Goal: Information Seeking & Learning: Find specific fact

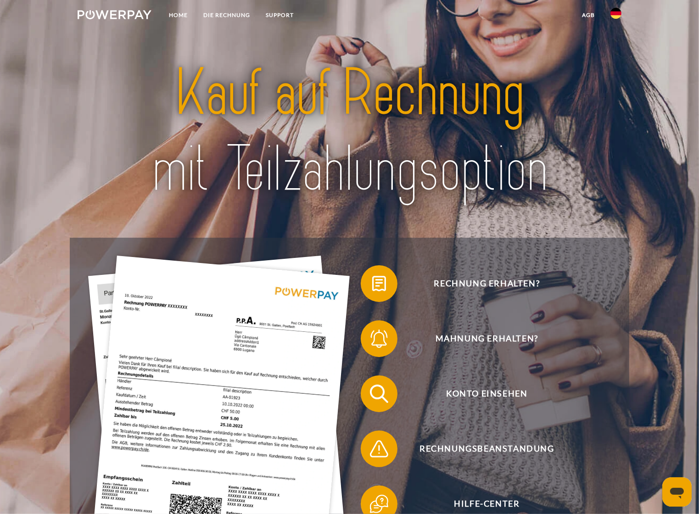
scroll to position [92, 0]
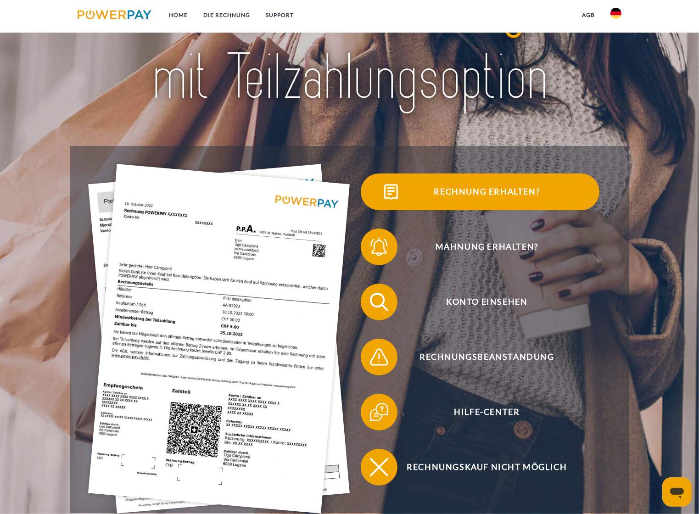
click at [459, 190] on span "Rechnung erhalten?" at bounding box center [487, 192] width 225 height 37
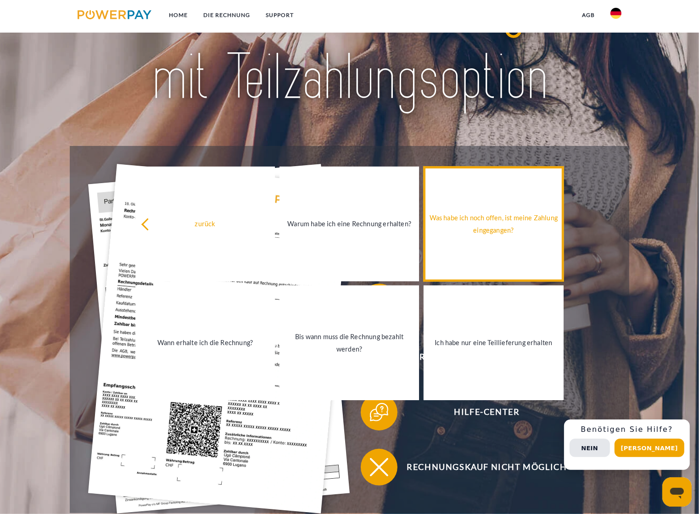
click at [497, 242] on link "Was habe ich noch offen, ist meine Zahlung eingegangen?" at bounding box center [494, 224] width 140 height 115
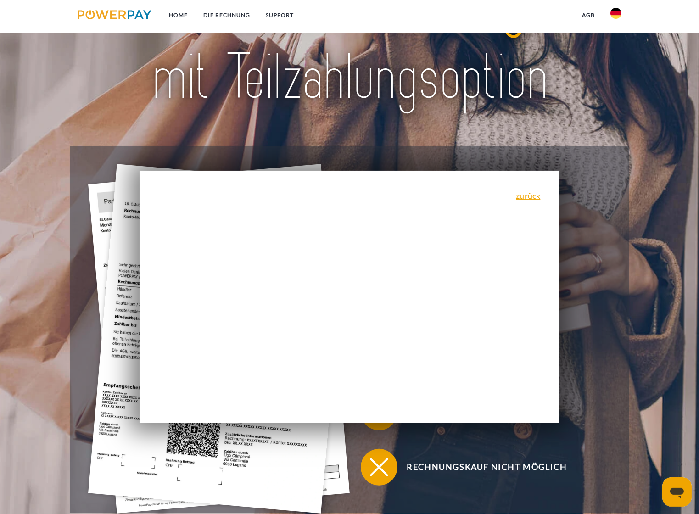
click at [372, 114] on img at bounding box center [350, 40] width 490 height 160
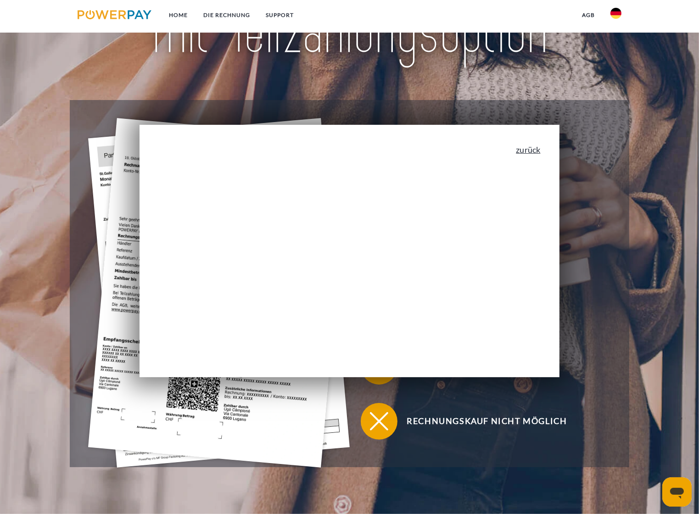
click at [526, 152] on link "zurück" at bounding box center [528, 150] width 24 height 8
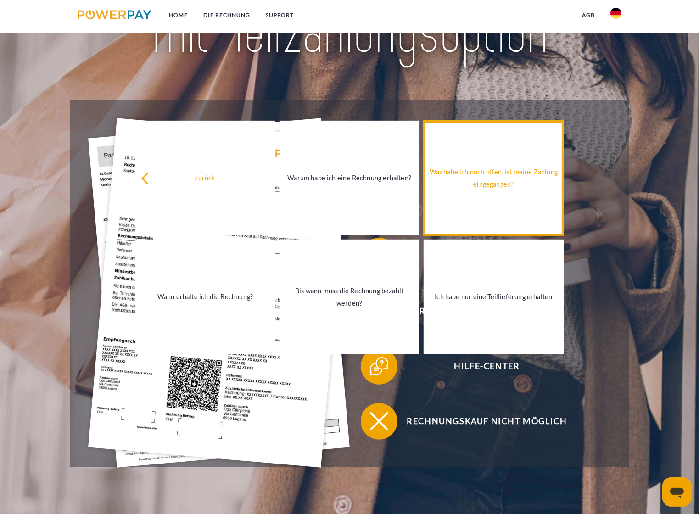
click at [529, 168] on div "Was habe ich noch offen, ist meine Zahlung eingegangen?" at bounding box center [493, 178] width 129 height 25
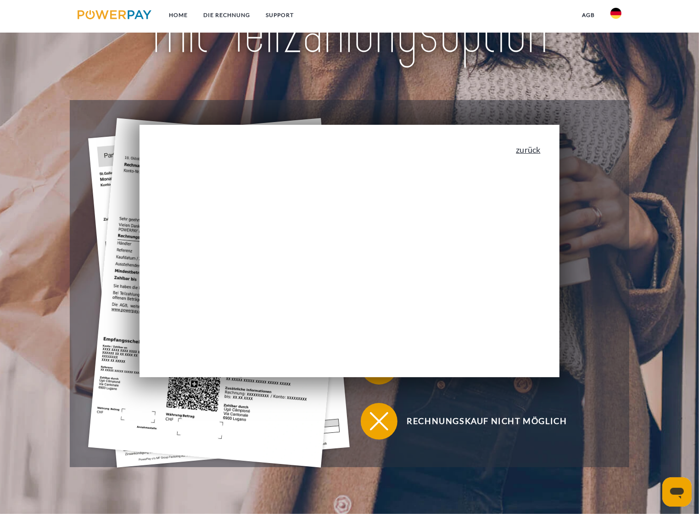
click at [531, 149] on link "zurück" at bounding box center [528, 150] width 24 height 8
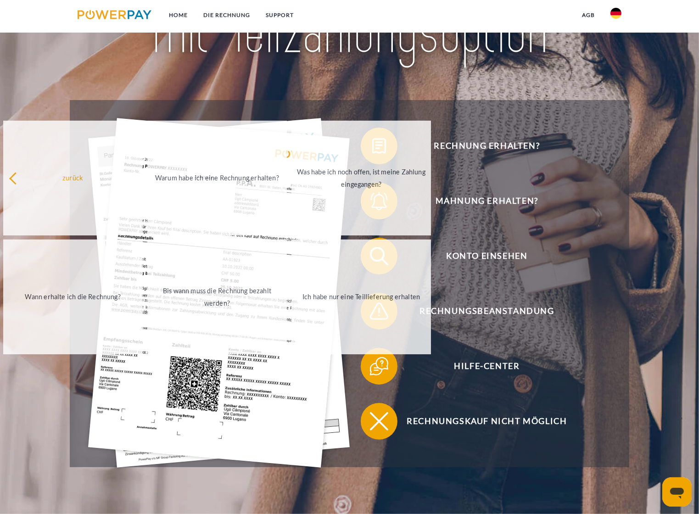
click at [481, 107] on div "Rechnung erhalten? Mahnung erhalten? Konto einsehen" at bounding box center [349, 283] width 559 height 367
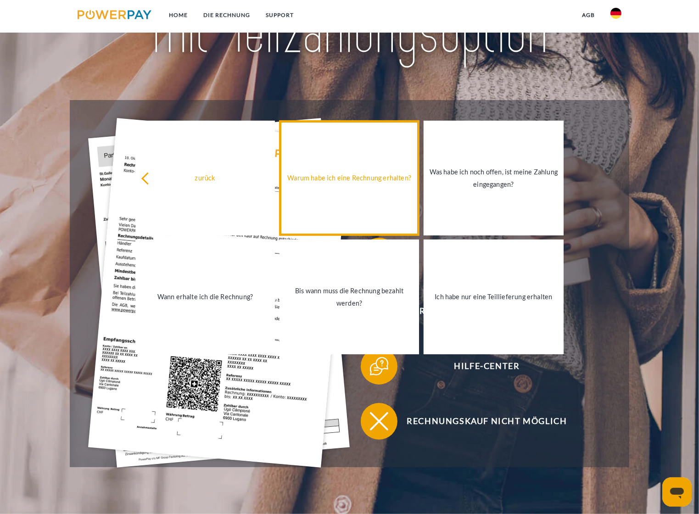
click at [353, 191] on link "Warum habe ich eine Rechnung erhalten?" at bounding box center [350, 178] width 140 height 115
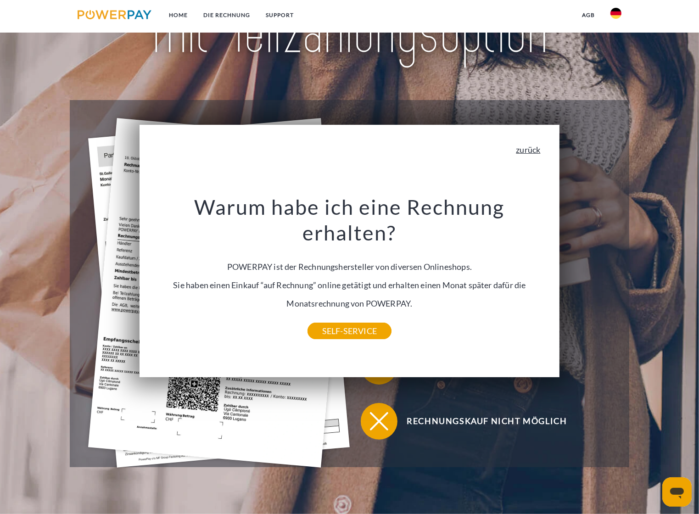
click at [539, 150] on link "zurück" at bounding box center [528, 150] width 24 height 8
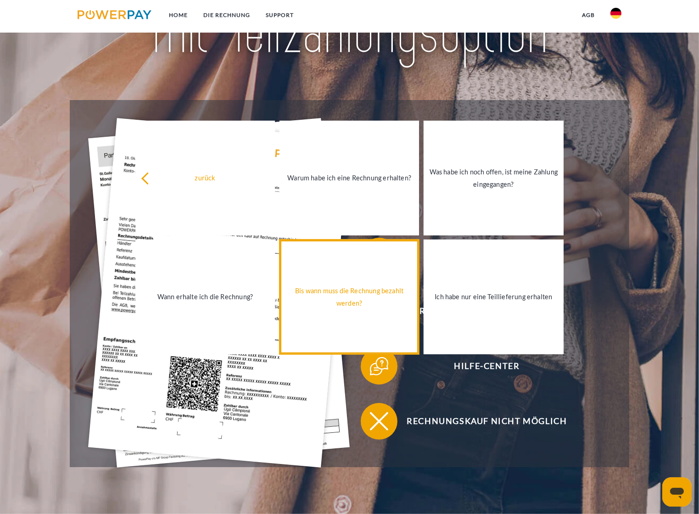
click at [364, 307] on div "Bis wann muss die Rechnung bezahlt werden?" at bounding box center [349, 297] width 129 height 25
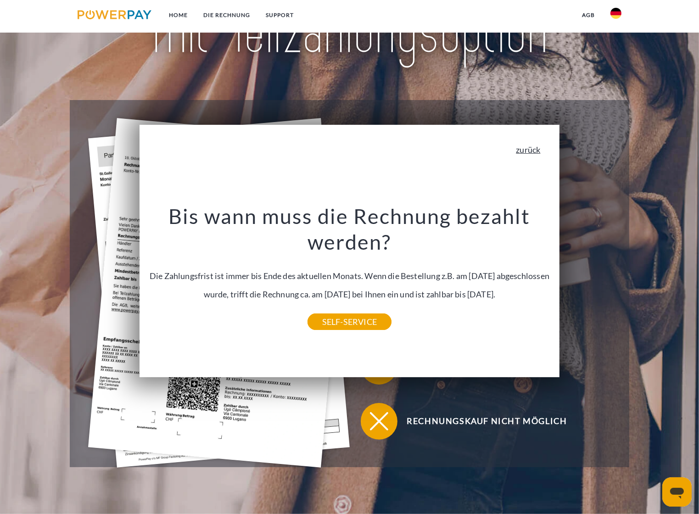
click at [531, 151] on link "zurück" at bounding box center [528, 150] width 24 height 8
